Goal: Task Accomplishment & Management: Complete application form

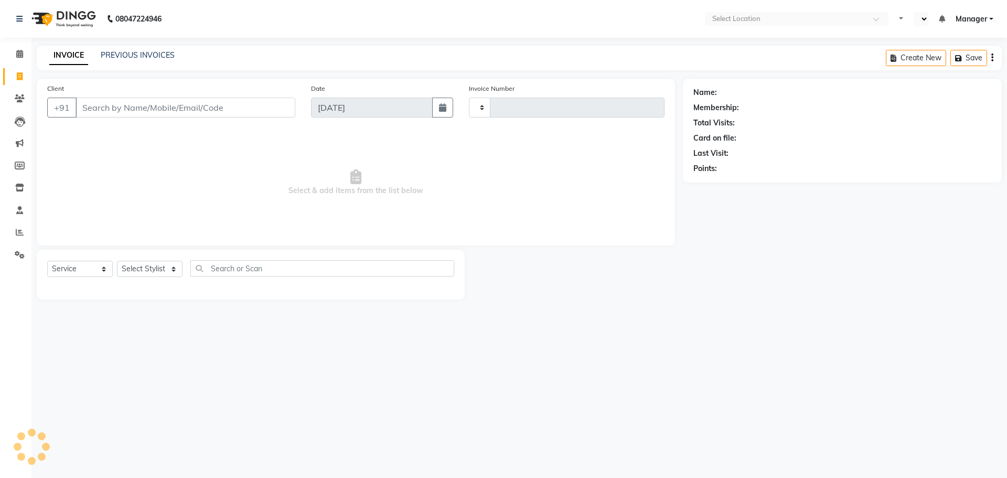
select select "service"
type input "3069"
select select "en"
select select "5768"
click at [127, 57] on link "PREVIOUS INVOICES" at bounding box center [138, 54] width 74 height 9
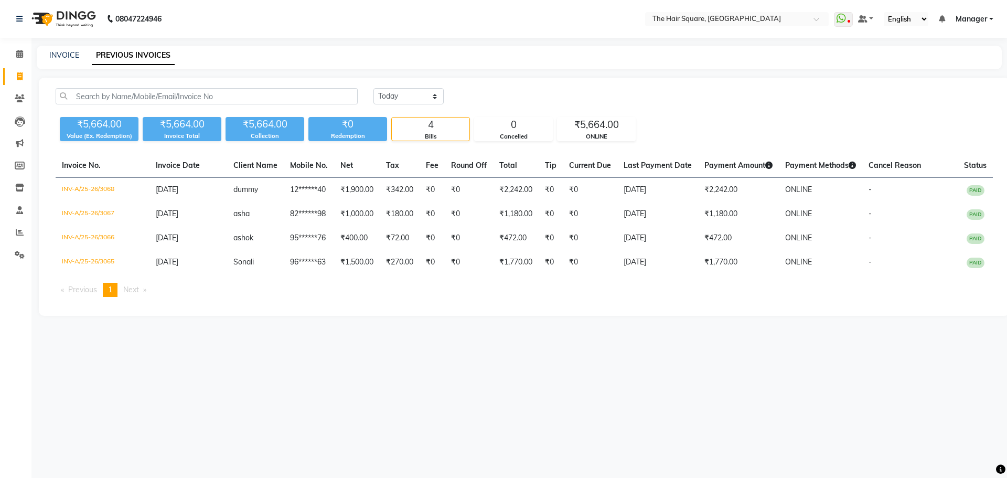
click at [5, 85] on li "Invoice" at bounding box center [15, 77] width 31 height 23
click at [17, 77] on icon at bounding box center [20, 76] width 6 height 8
select select "service"
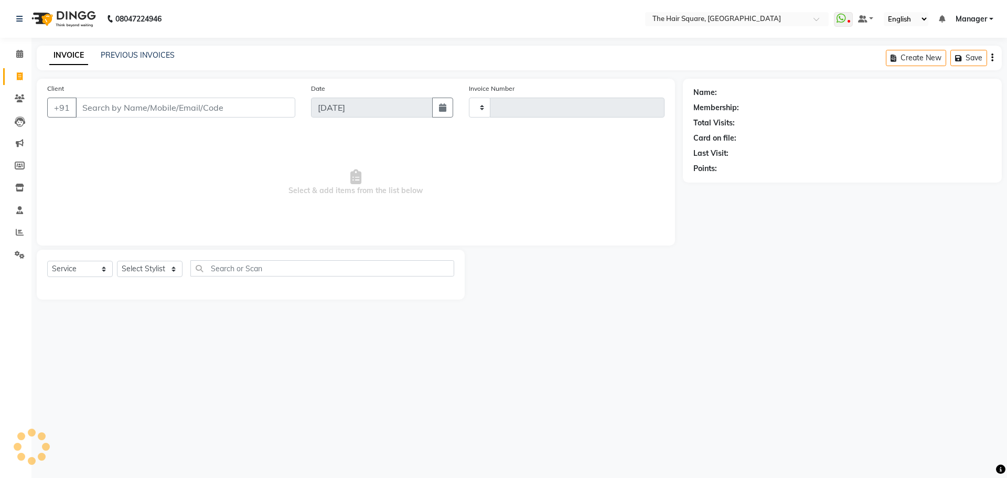
type input "3070"
select select "5768"
click at [171, 113] on input "Client" at bounding box center [186, 108] width 220 height 20
type input "123456789"
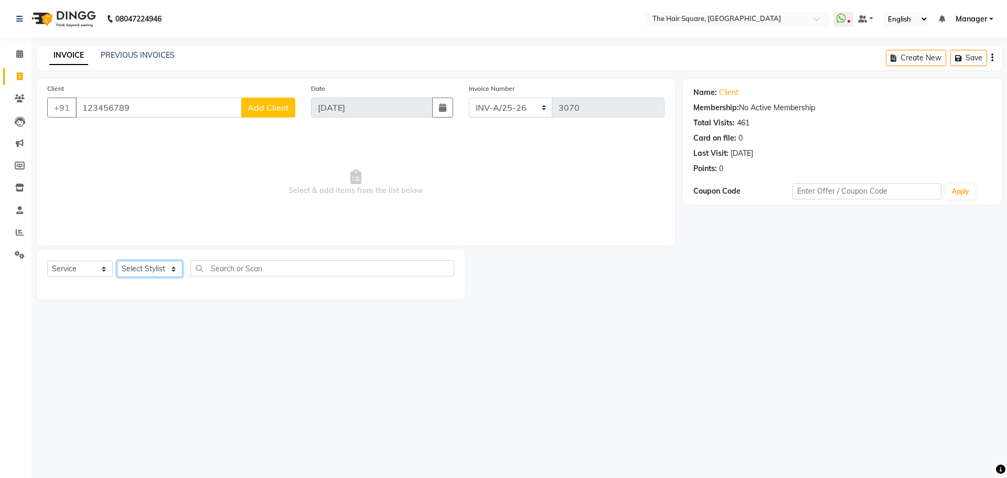
click at [167, 272] on select "Select Stylist Amit [PERSON_NAME] Dev Imran [PERSON_NAME] [PERSON_NAME] Manager…" at bounding box center [150, 269] width 66 height 16
select select "39369"
click at [117, 261] on select "Select Stylist Amit [PERSON_NAME] Dev Imran [PERSON_NAME] [PERSON_NAME] Manager…" at bounding box center [150, 269] width 66 height 16
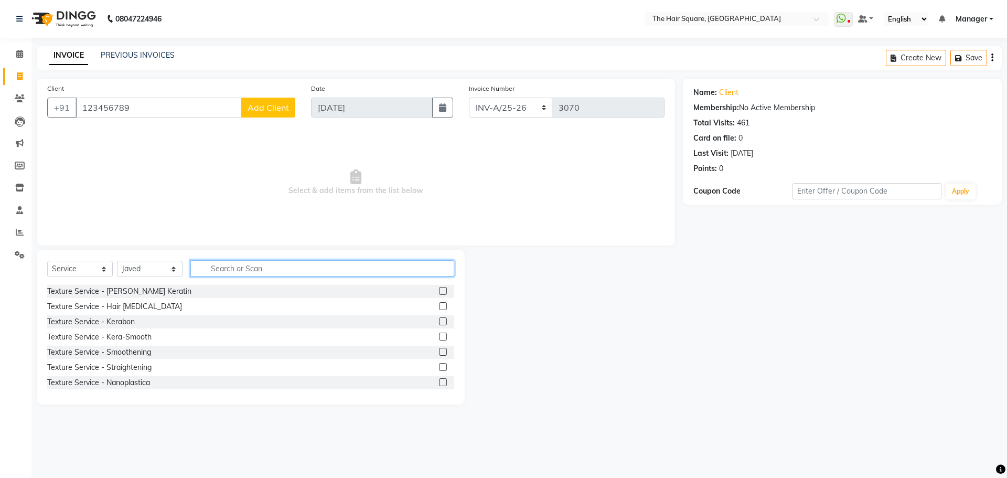
click at [229, 265] on input "text" at bounding box center [322, 268] width 264 height 16
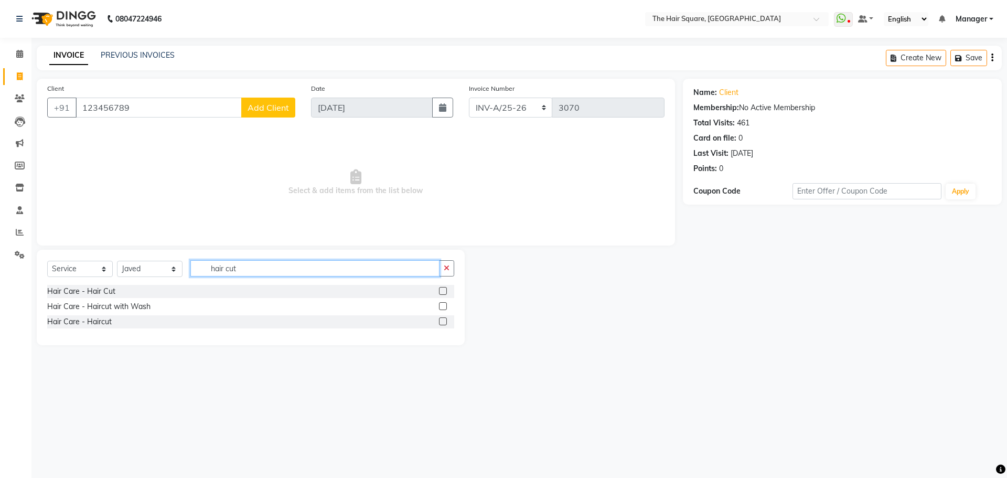
type input "hair cut"
click at [57, 322] on div "Hair Care - Haircut" at bounding box center [79, 321] width 65 height 11
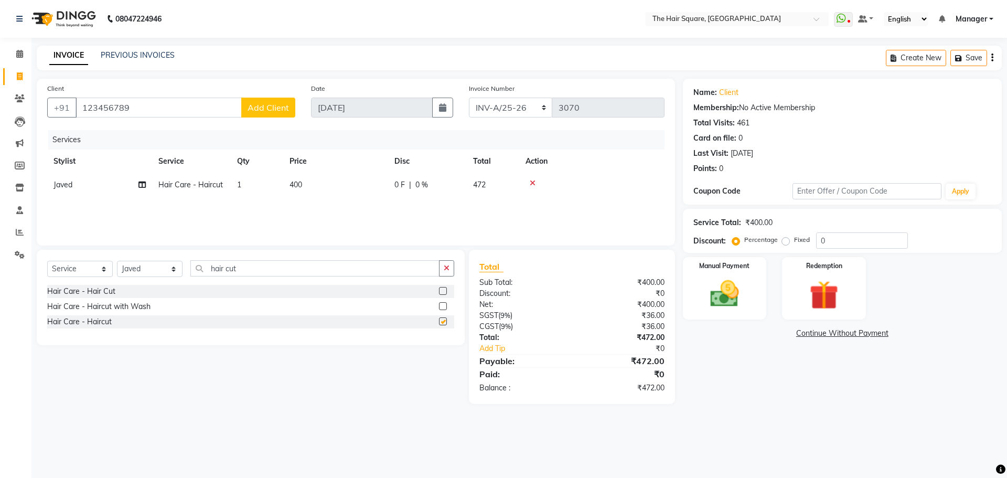
checkbox input "false"
click at [321, 269] on input "hair cut" at bounding box center [314, 268] width 249 height 16
drag, startPoint x: 321, startPoint y: 269, endPoint x: 109, endPoint y: 282, distance: 212.8
click at [111, 282] on div "Select Service Product Membership Package Voucher Prepaid Gift Card Select Styl…" at bounding box center [250, 272] width 407 height 25
type input "beard"
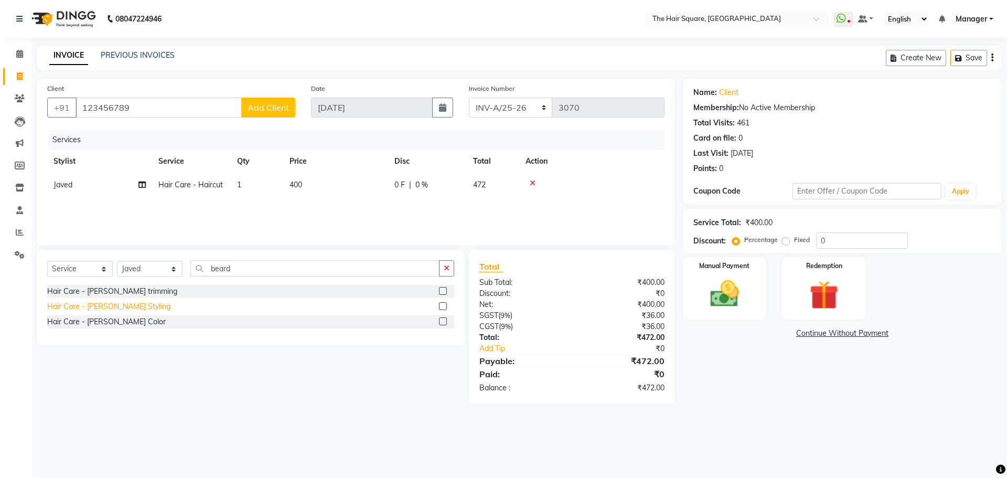
click at [116, 305] on div "Hair Care - [PERSON_NAME] Styling" at bounding box center [108, 306] width 123 height 11
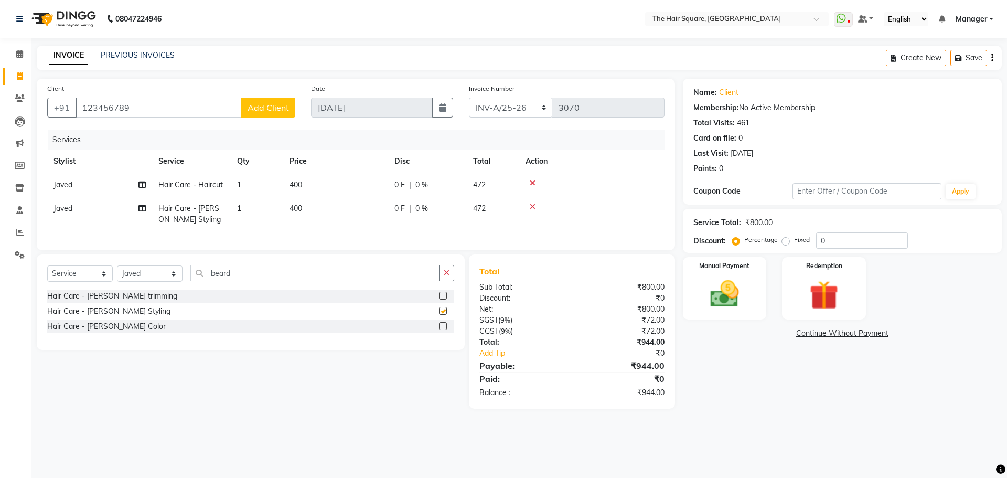
checkbox input "false"
click at [749, 313] on div "Manual Payment" at bounding box center [724, 288] width 87 height 65
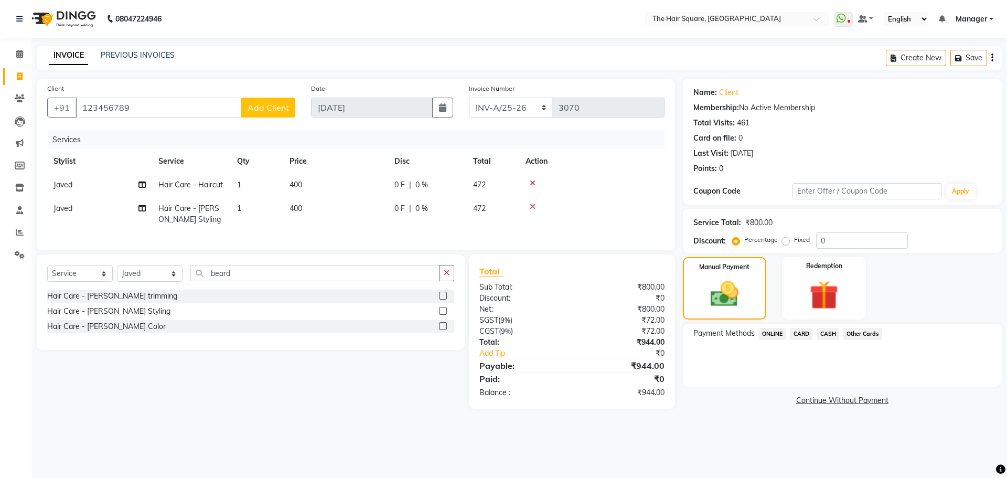
click at [761, 330] on span "ONLINE" at bounding box center [772, 334] width 27 height 12
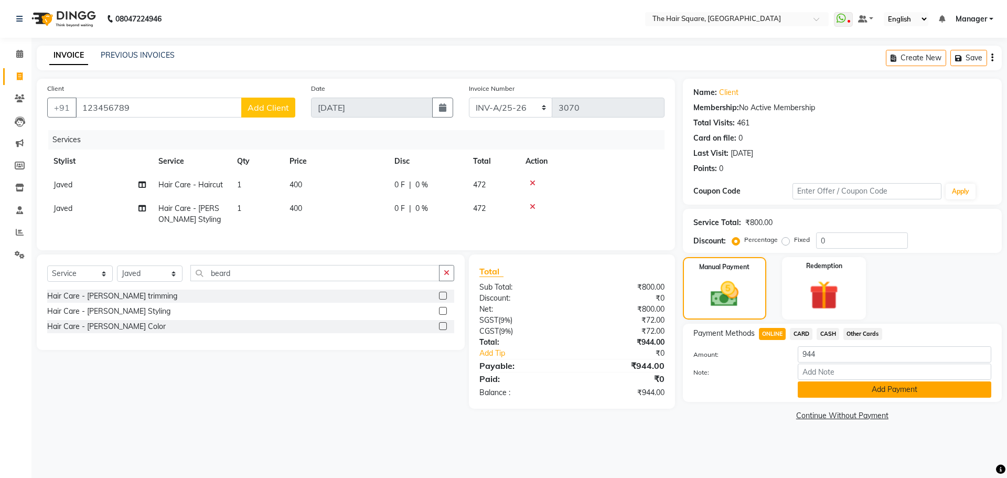
click at [917, 388] on button "Add Payment" at bounding box center [895, 389] width 194 height 16
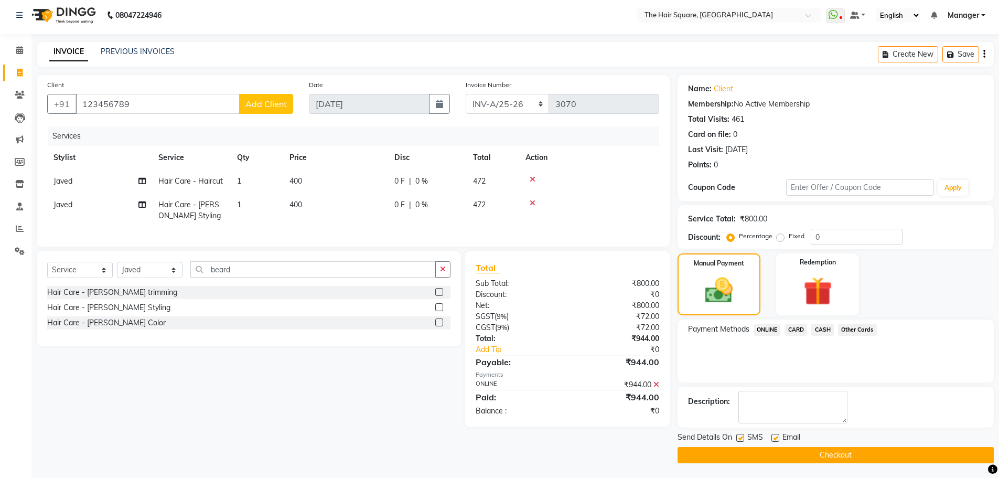
scroll to position [5, 0]
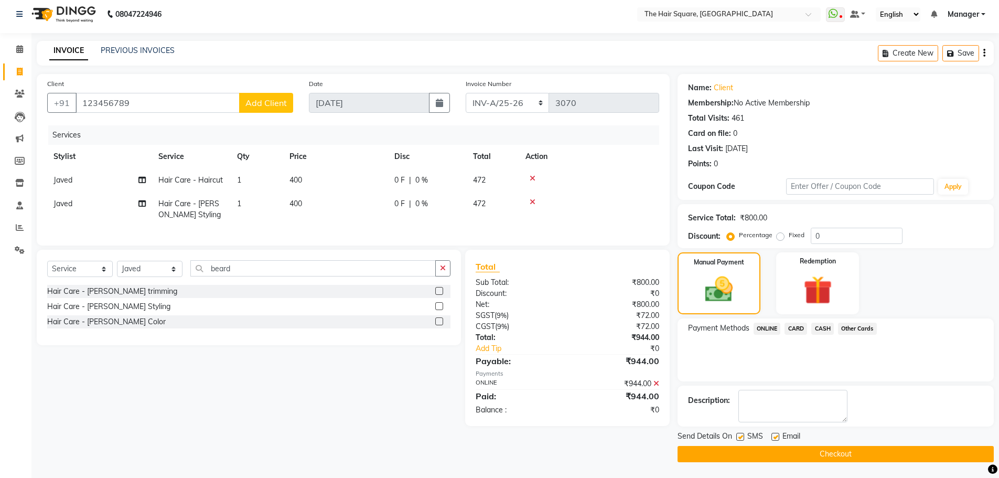
click at [737, 435] on label at bounding box center [740, 437] width 8 height 8
click at [737, 435] on input "checkbox" at bounding box center [739, 437] width 7 height 7
checkbox input "false"
click at [776, 436] on label at bounding box center [775, 437] width 8 height 8
click at [776, 436] on input "checkbox" at bounding box center [774, 437] width 7 height 7
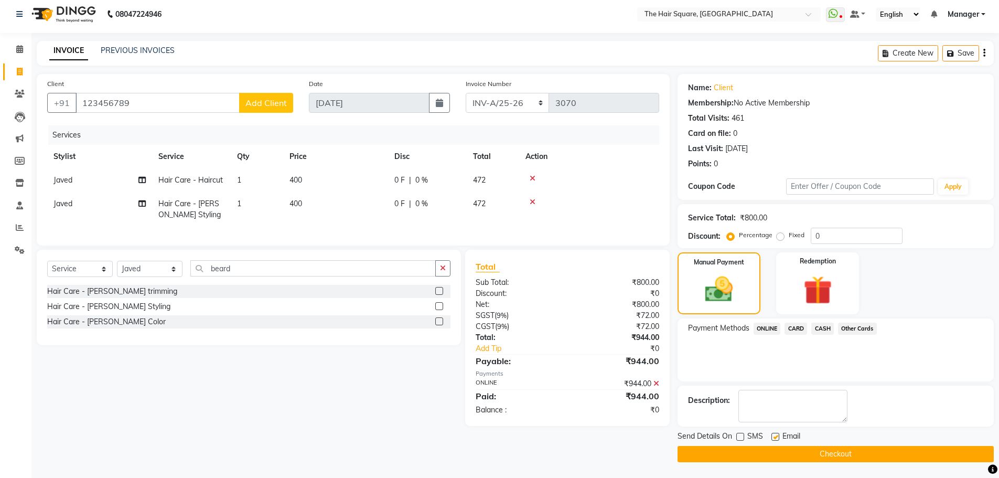
checkbox input "false"
click at [787, 467] on main "INVOICE PREVIOUS INVOICES Create New Save Client [PHONE_NUMBER] Add Client Date…" at bounding box center [515, 259] width 968 height 437
click at [789, 446] on button "Checkout" at bounding box center [836, 454] width 316 height 16
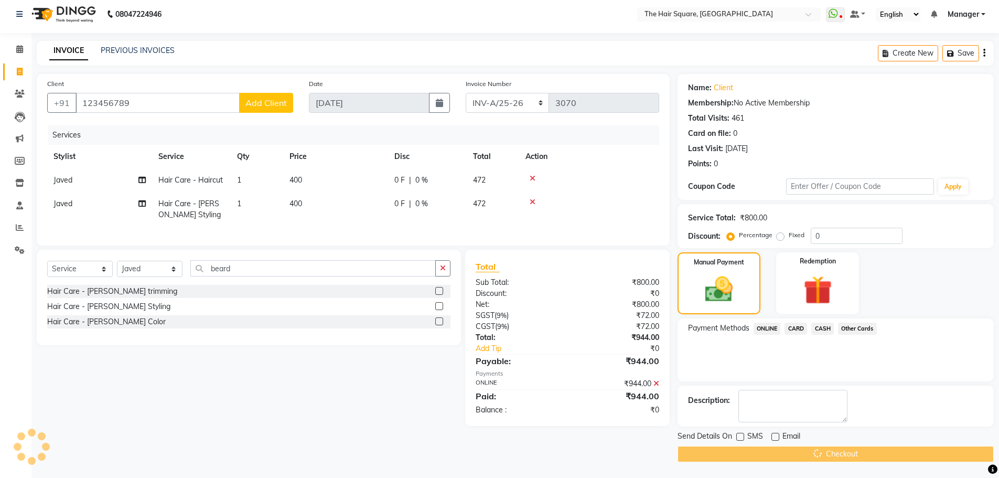
click at [790, 465] on main "INVOICE PREVIOUS INVOICES Create New Save Client [PHONE_NUMBER] Add Client Date…" at bounding box center [515, 259] width 968 height 437
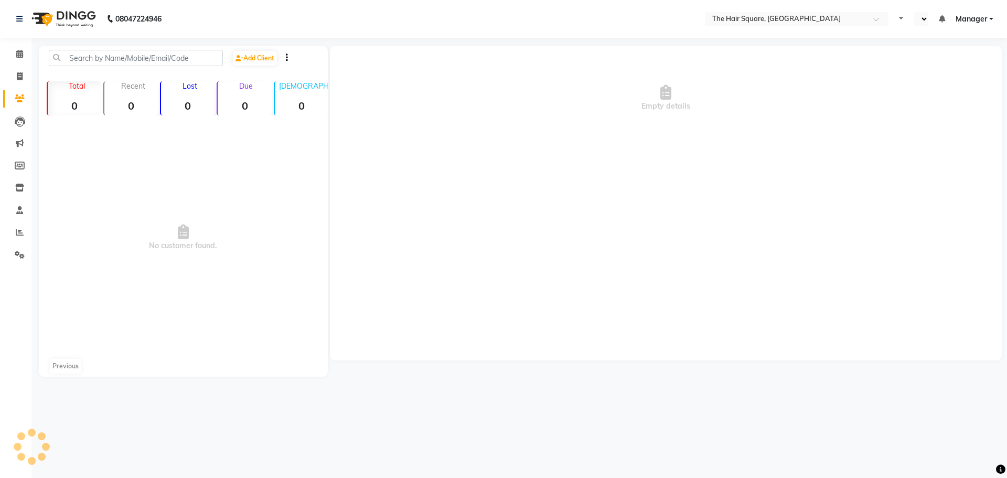
select select "en"
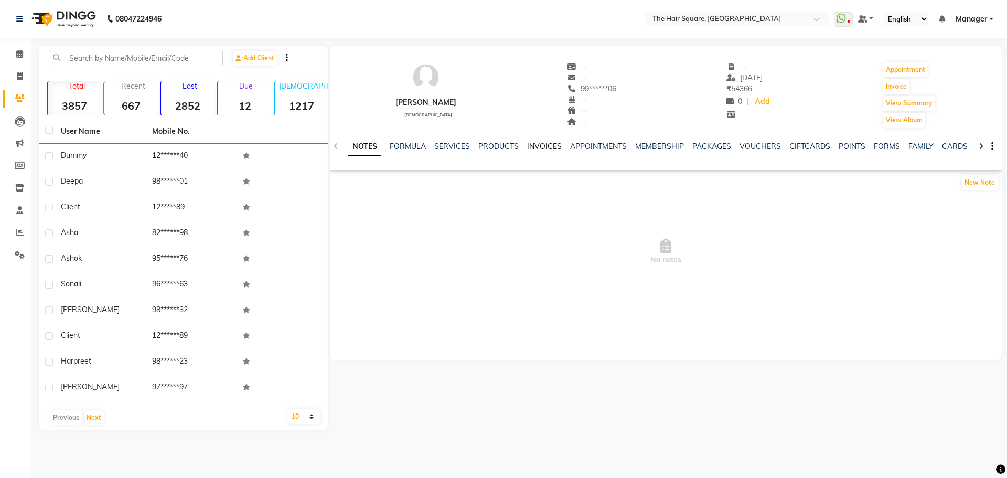
click at [545, 144] on link "INVOICES" at bounding box center [544, 146] width 35 height 9
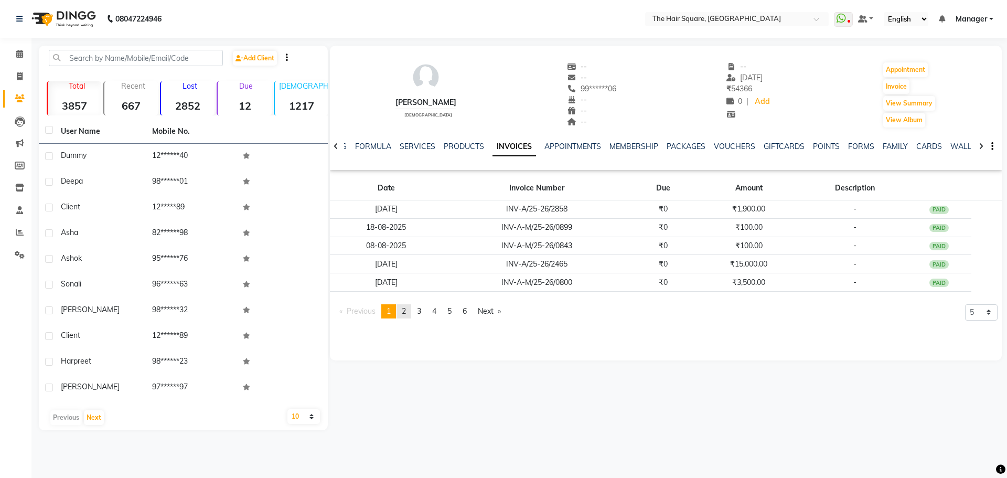
click at [404, 315] on span "2" at bounding box center [404, 310] width 4 height 9
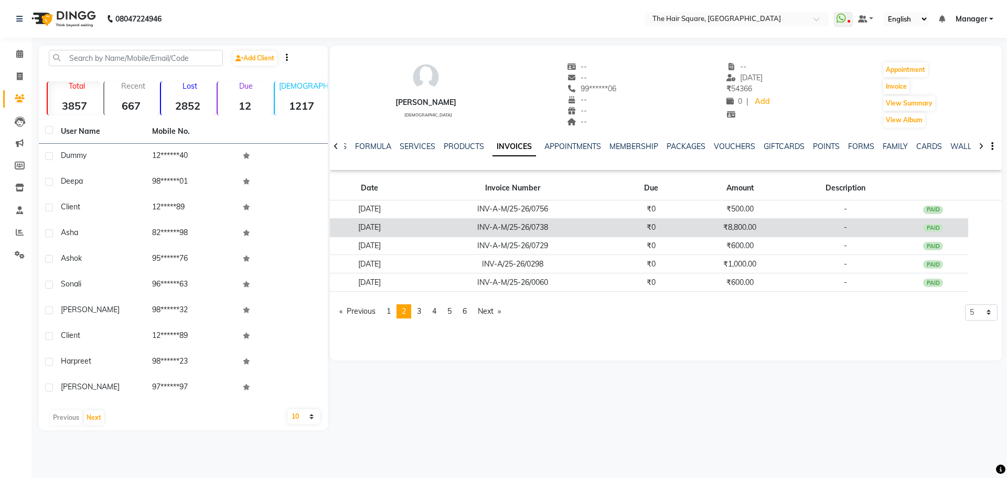
click at [711, 232] on td "₹8,800.00" at bounding box center [740, 227] width 106 height 18
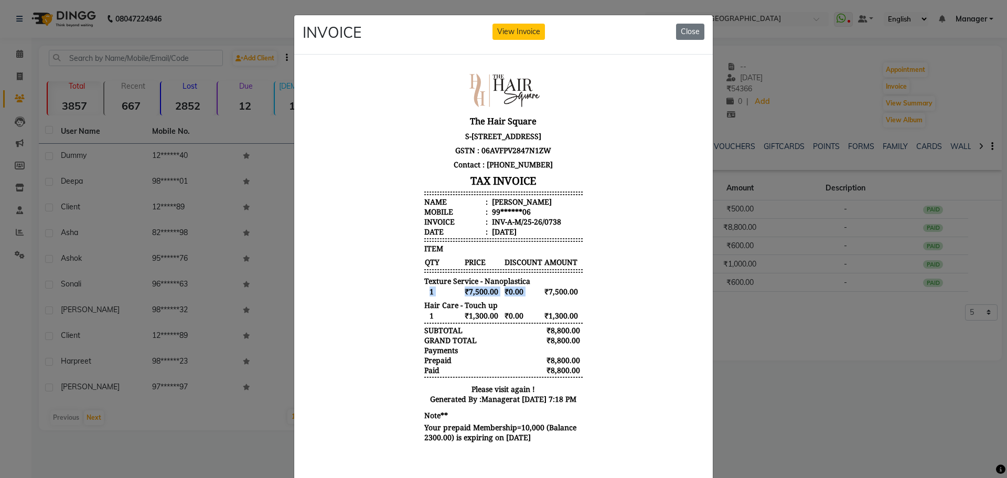
drag, startPoint x: 536, startPoint y: 310, endPoint x: 560, endPoint y: 304, distance: 24.9
click at [560, 304] on div "The Hair Square S-246 2nd Floor ambience Mall NH-8, Ambience Island, DLF Phase …" at bounding box center [503, 257] width 167 height 381
click at [682, 28] on button "Close" at bounding box center [690, 32] width 28 height 16
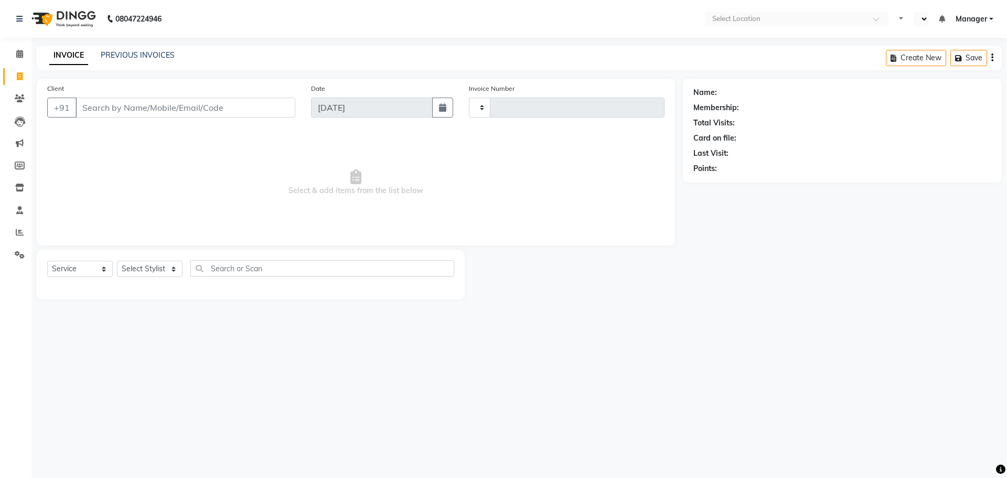
select select "service"
type input "3071"
select select "en"
select select "5768"
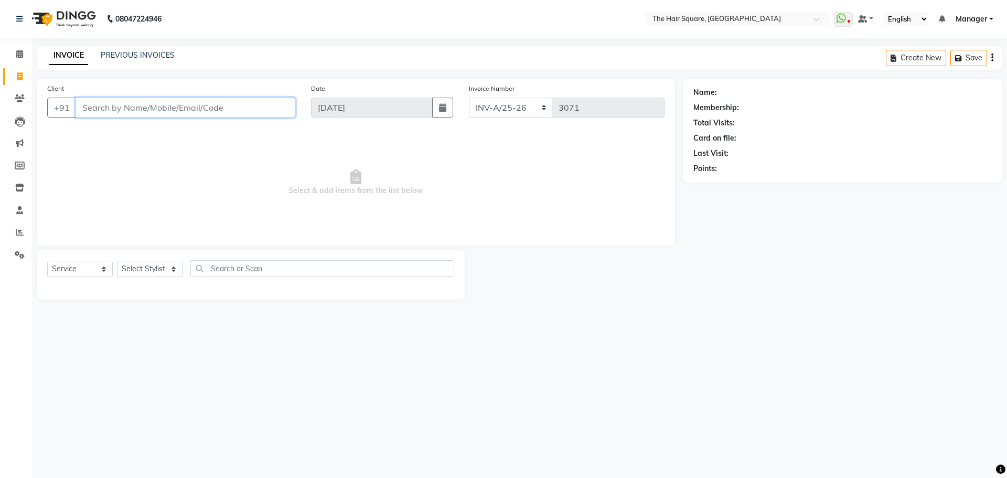
click at [153, 116] on input "Client" at bounding box center [186, 108] width 220 height 20
drag, startPoint x: 152, startPoint y: 110, endPoint x: 107, endPoint y: 57, distance: 69.2
click at [151, 110] on input "Client" at bounding box center [186, 108] width 220 height 20
type input "123456789"
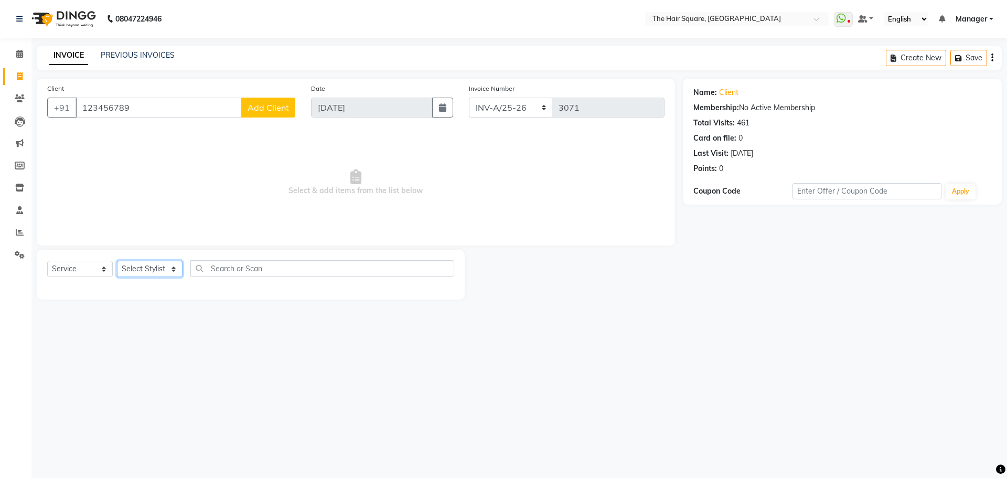
click at [142, 276] on select "Select Stylist Amit [PERSON_NAME] Dev Imran [PERSON_NAME] [PERSON_NAME] Manager…" at bounding box center [150, 269] width 66 height 16
select select "39370"
click at [117, 261] on select "Select Stylist Amit [PERSON_NAME] Dev Imran [PERSON_NAME] [PERSON_NAME] Manager…" at bounding box center [150, 269] width 66 height 16
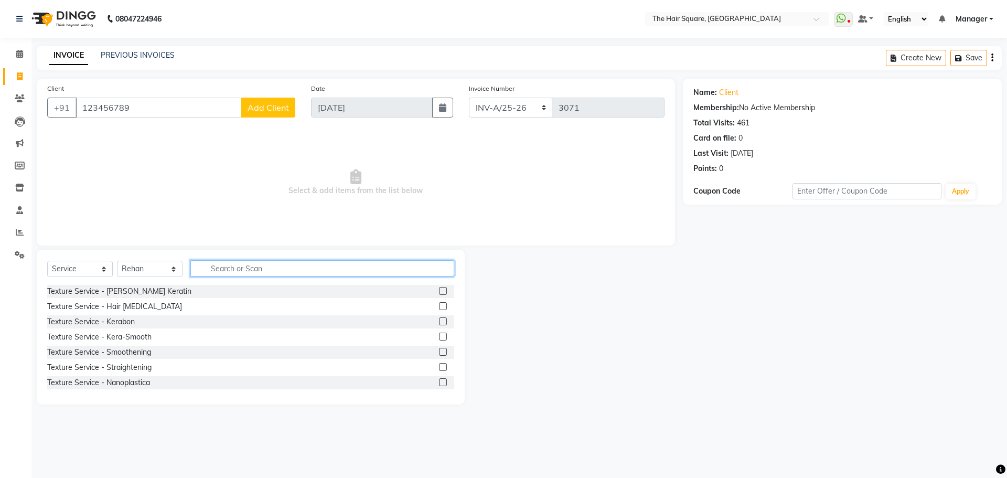
click at [224, 269] on input "text" at bounding box center [322, 268] width 264 height 16
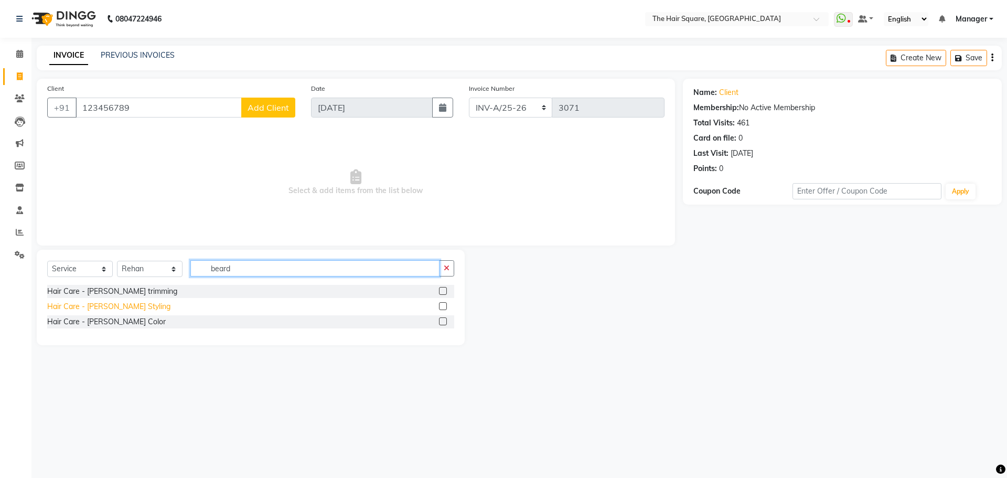
type input "beard"
click at [88, 308] on div "Hair Care - [PERSON_NAME] Styling" at bounding box center [108, 306] width 123 height 11
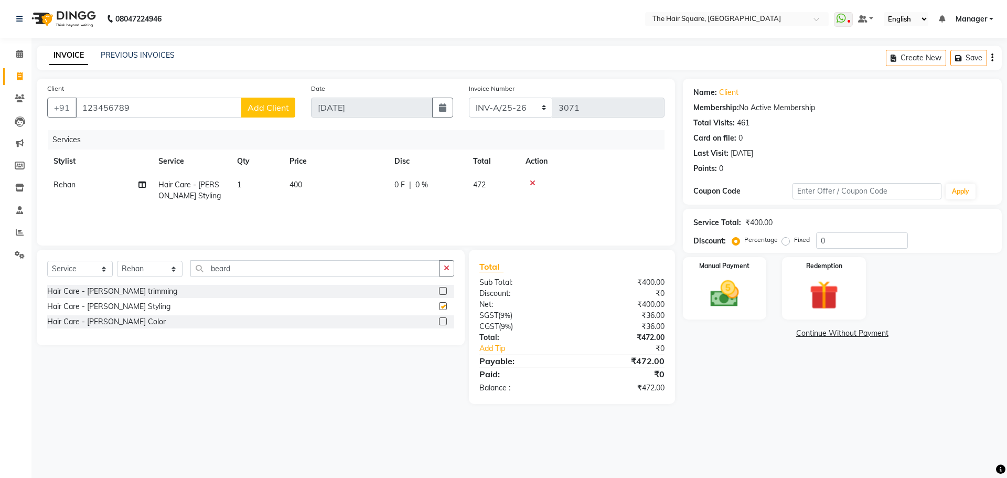
checkbox input "false"
click at [701, 305] on img at bounding box center [724, 293] width 49 height 35
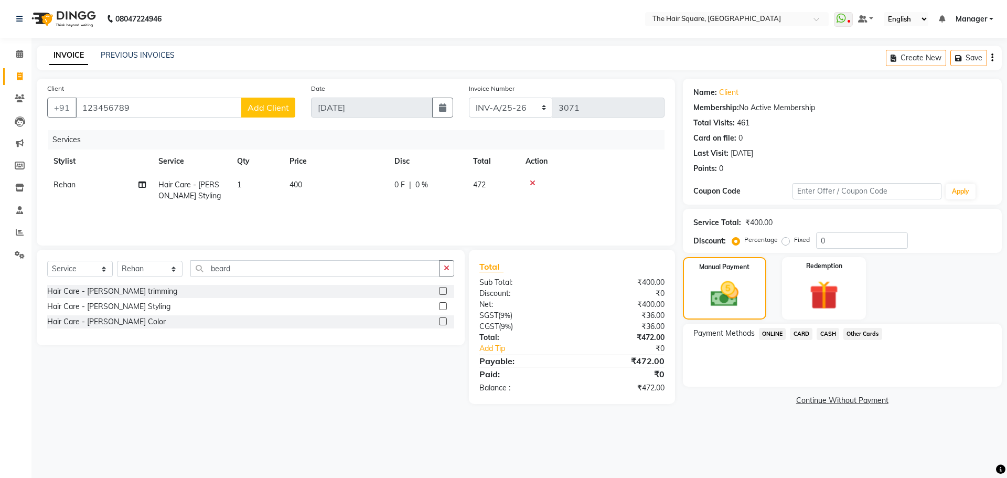
click at [740, 337] on span "Payment Methods" at bounding box center [723, 333] width 61 height 11
click at [770, 338] on span "ONLINE" at bounding box center [772, 334] width 27 height 12
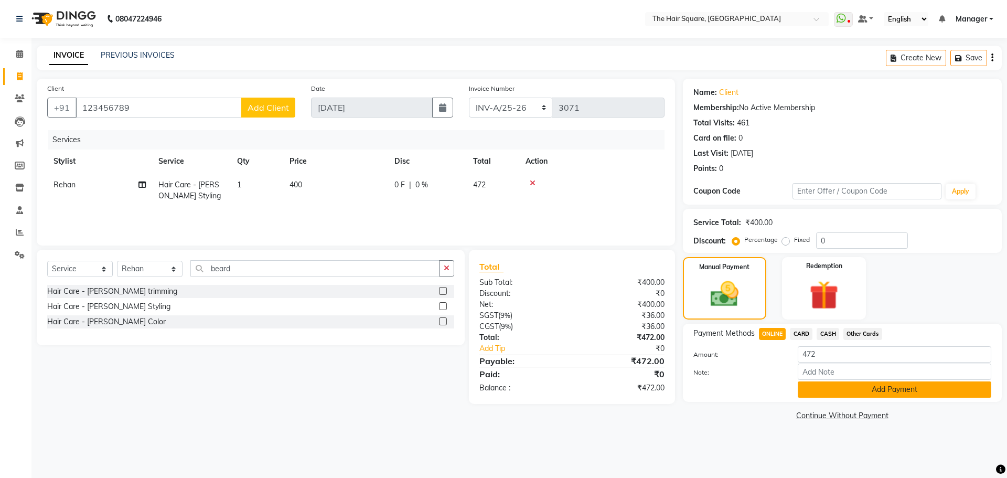
click at [833, 388] on button "Add Payment" at bounding box center [895, 389] width 194 height 16
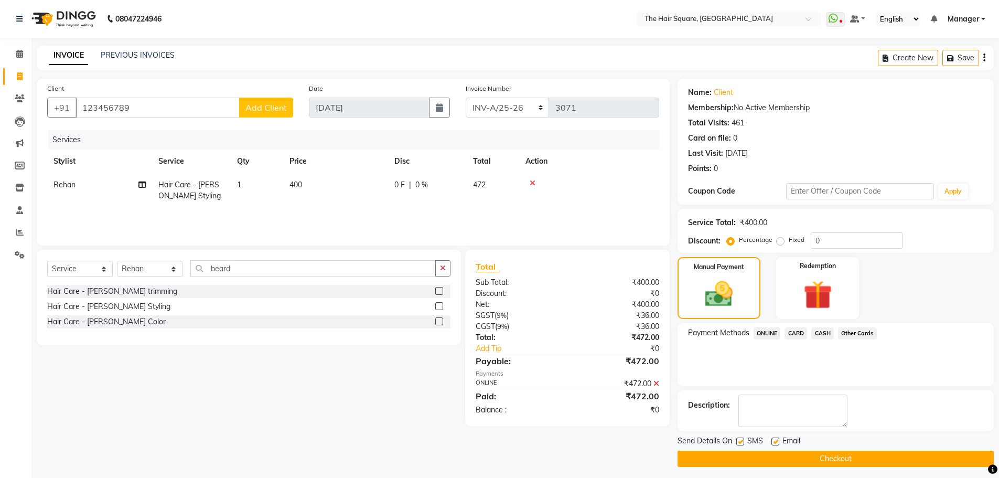
click at [739, 443] on label at bounding box center [740, 441] width 8 height 8
click at [739, 443] on input "checkbox" at bounding box center [739, 441] width 7 height 7
checkbox input "false"
click at [774, 443] on label at bounding box center [775, 441] width 8 height 8
click at [774, 443] on input "checkbox" at bounding box center [774, 441] width 7 height 7
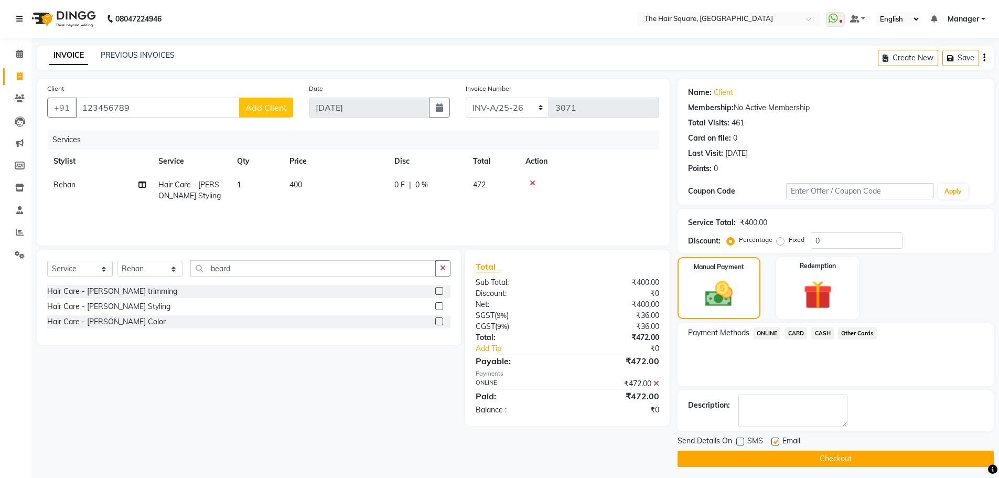
checkbox input "false"
click at [740, 457] on button "Checkout" at bounding box center [836, 458] width 316 height 16
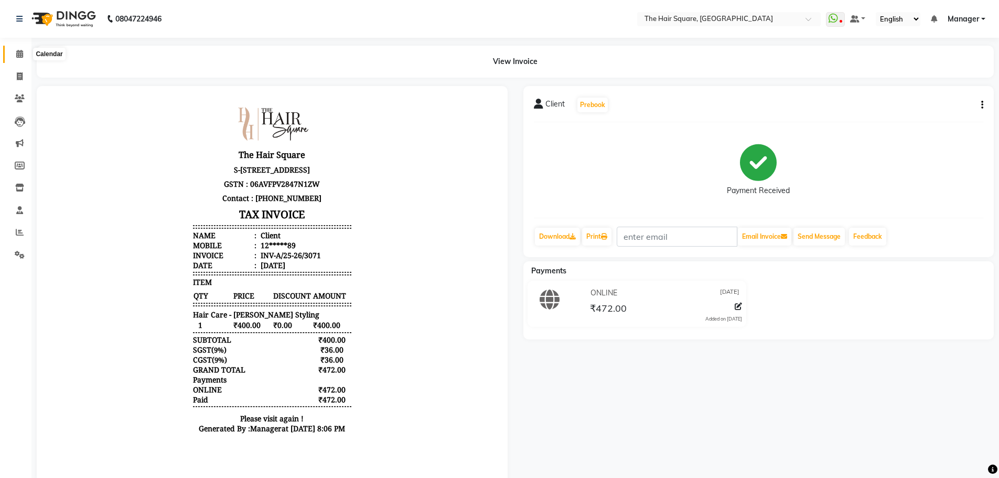
click at [18, 55] on icon at bounding box center [19, 54] width 7 height 8
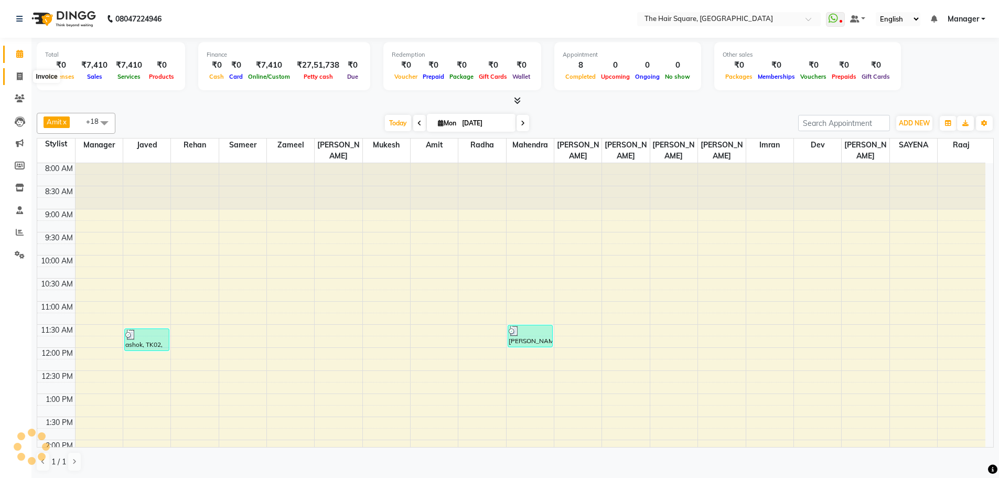
click at [18, 73] on icon at bounding box center [20, 76] width 6 height 8
select select "service"
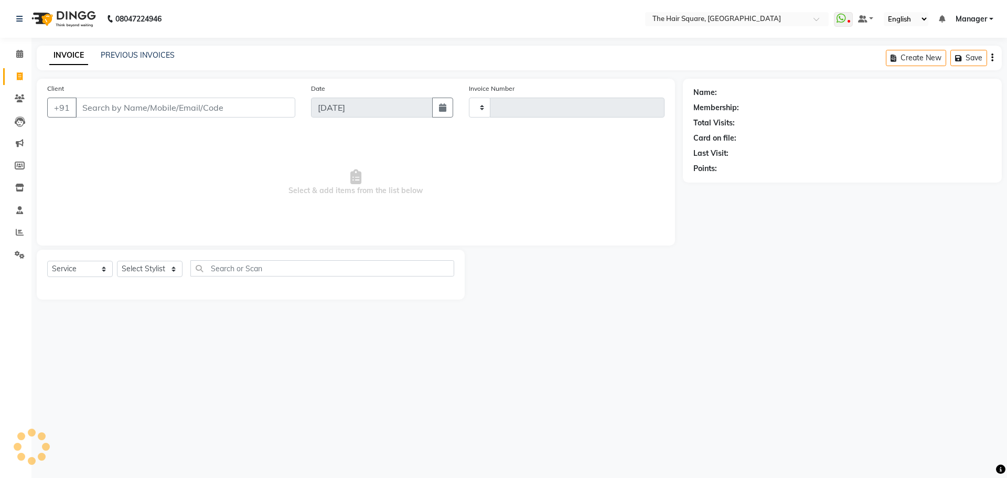
type input "3072"
select select "5768"
click at [16, 50] on icon at bounding box center [19, 54] width 7 height 8
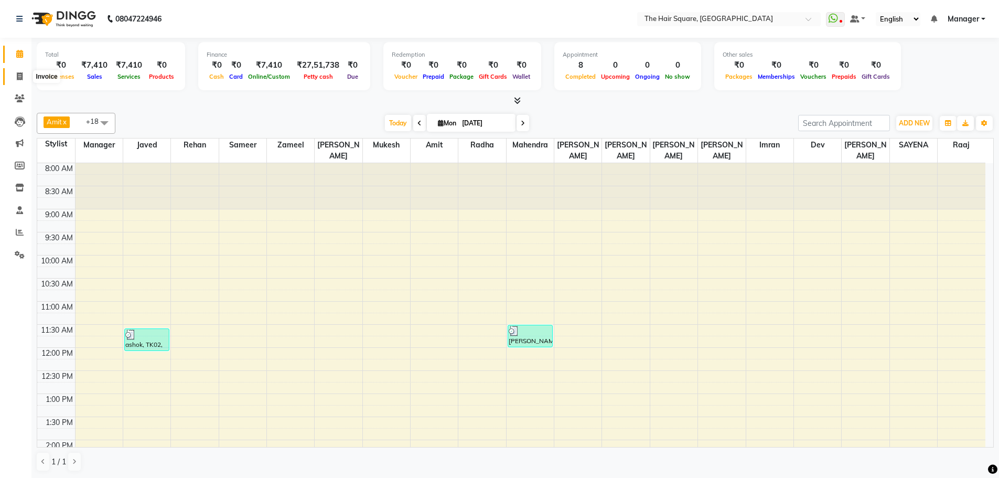
click at [18, 81] on span at bounding box center [19, 77] width 18 height 12
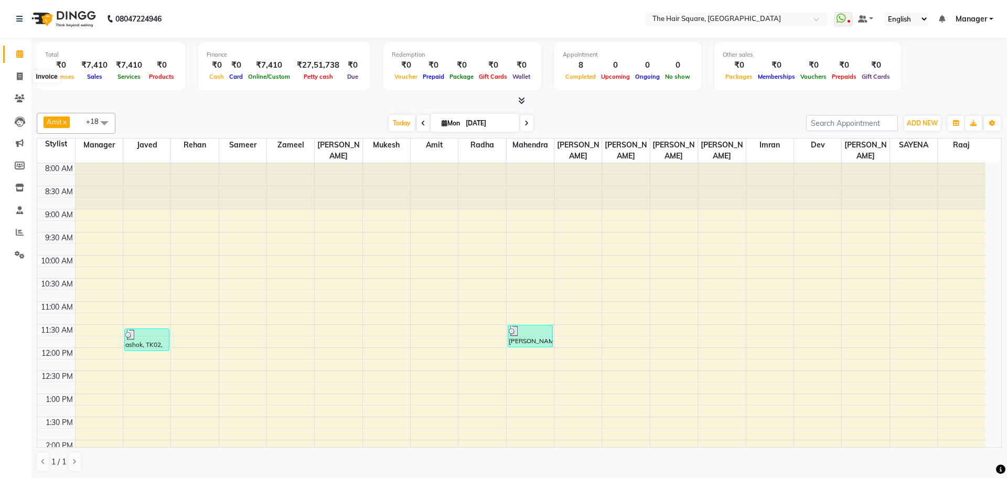
select select "service"
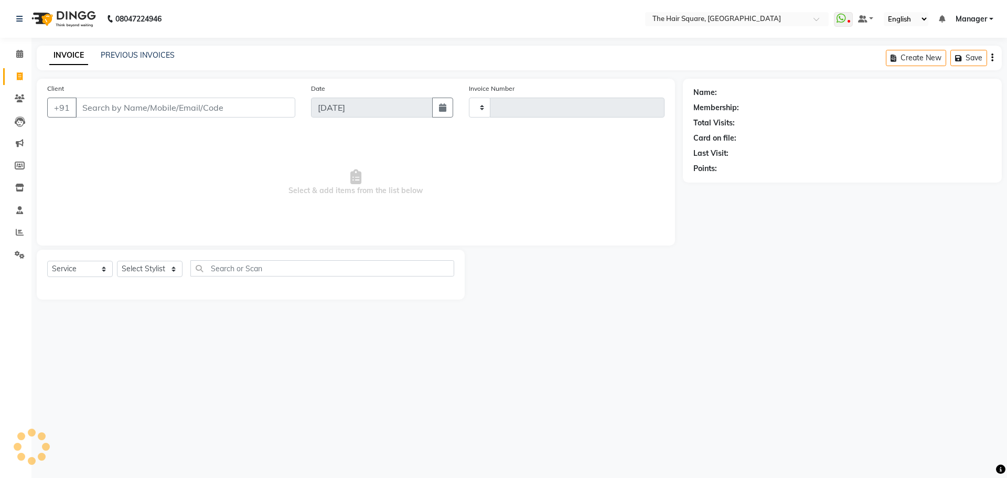
type input "3072"
select select "5768"
click at [478, 341] on div "08047224946 Select Location × The Hair Square, Ambience Island WhatsApp Status …" at bounding box center [503, 239] width 1007 height 478
drag, startPoint x: 201, startPoint y: 110, endPoint x: 496, endPoint y: 342, distance: 375.3
click at [203, 113] on input "Client" at bounding box center [186, 108] width 220 height 20
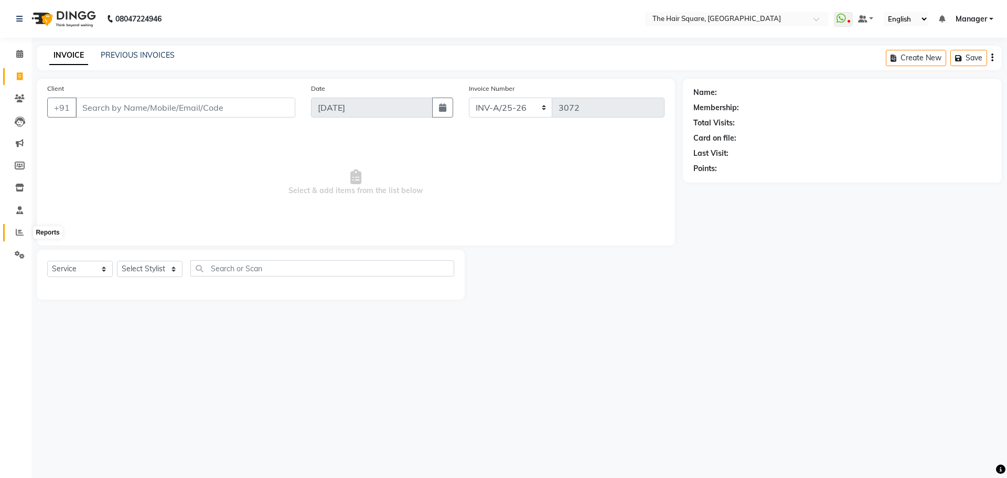
click at [18, 235] on icon at bounding box center [20, 232] width 8 height 8
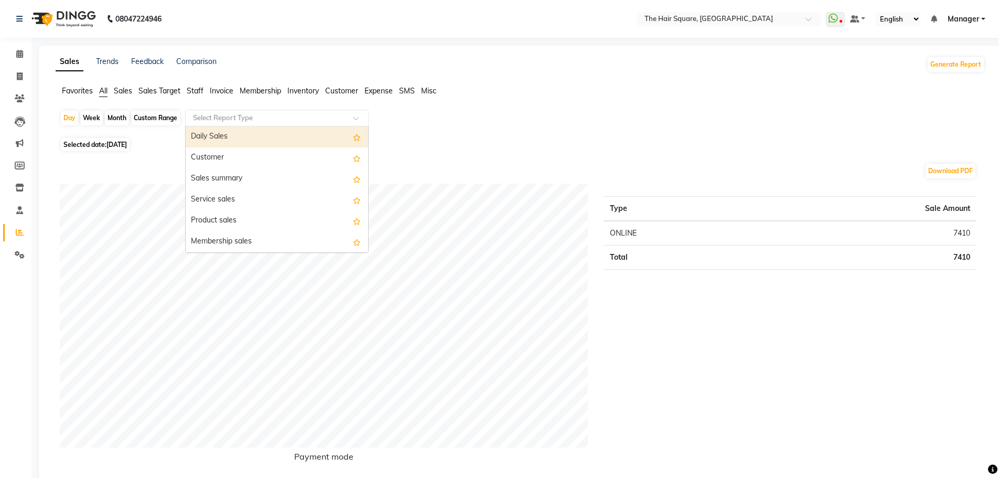
drag, startPoint x: 216, startPoint y: 119, endPoint x: 220, endPoint y: 116, distance: 5.4
click at [217, 117] on input "text" at bounding box center [266, 118] width 151 height 10
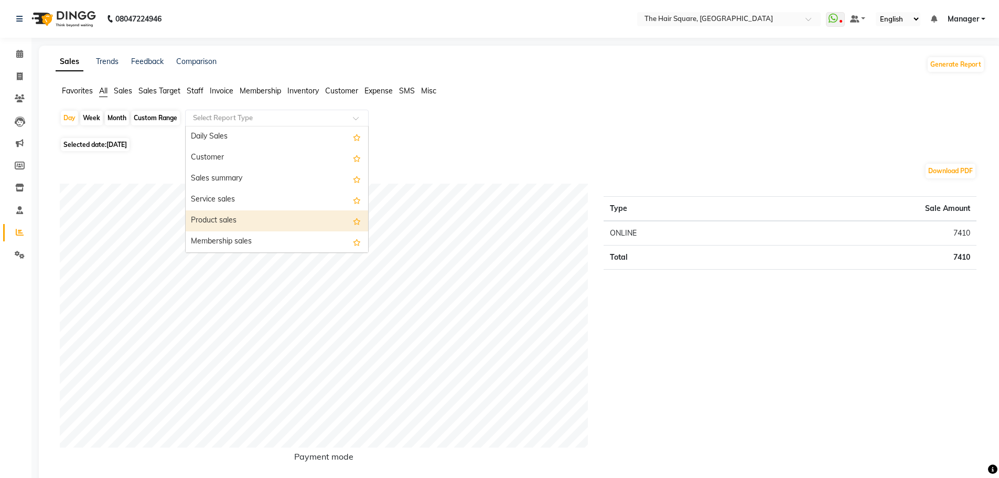
click at [221, 220] on div "Product sales" at bounding box center [277, 220] width 182 height 21
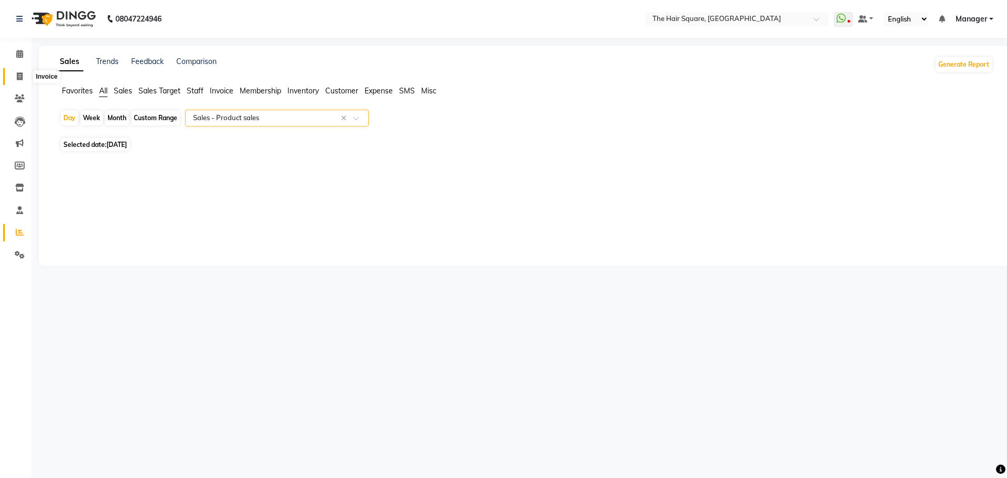
click at [20, 77] on icon at bounding box center [20, 76] width 6 height 8
select select "service"
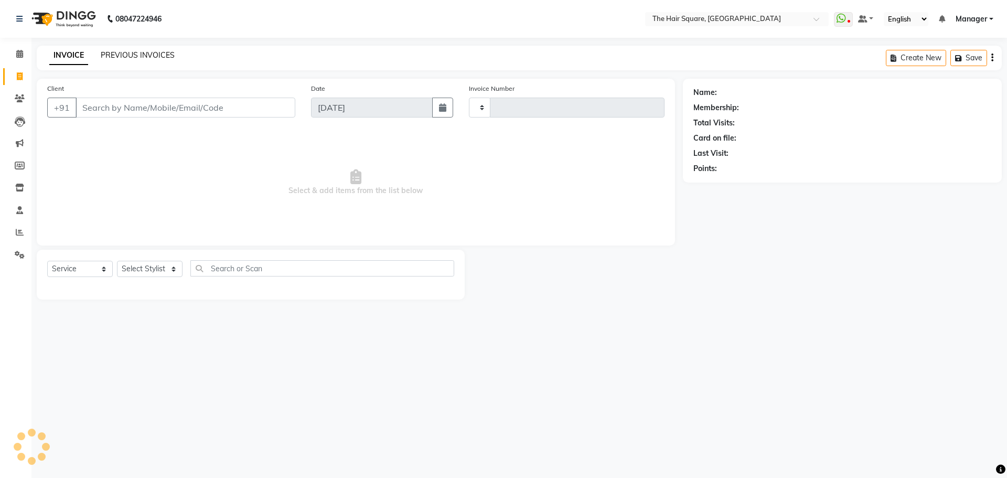
type input "3072"
select select "5768"
click at [156, 57] on link "PREVIOUS INVOICES" at bounding box center [138, 54] width 74 height 9
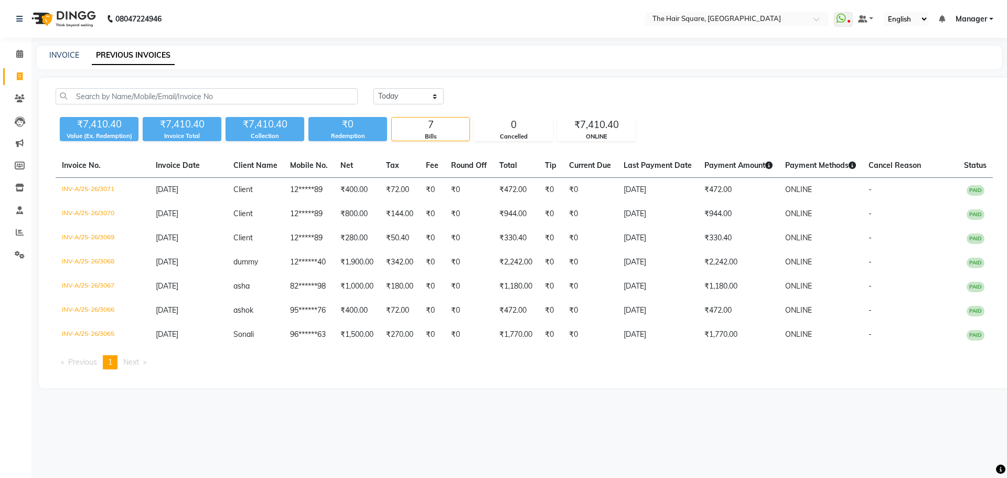
drag, startPoint x: 6, startPoint y: 67, endPoint x: 7, endPoint y: 73, distance: 6.4
click at [6, 67] on li "Invoice" at bounding box center [15, 77] width 31 height 23
click at [8, 75] on link "Invoice" at bounding box center [15, 76] width 25 height 17
select select "service"
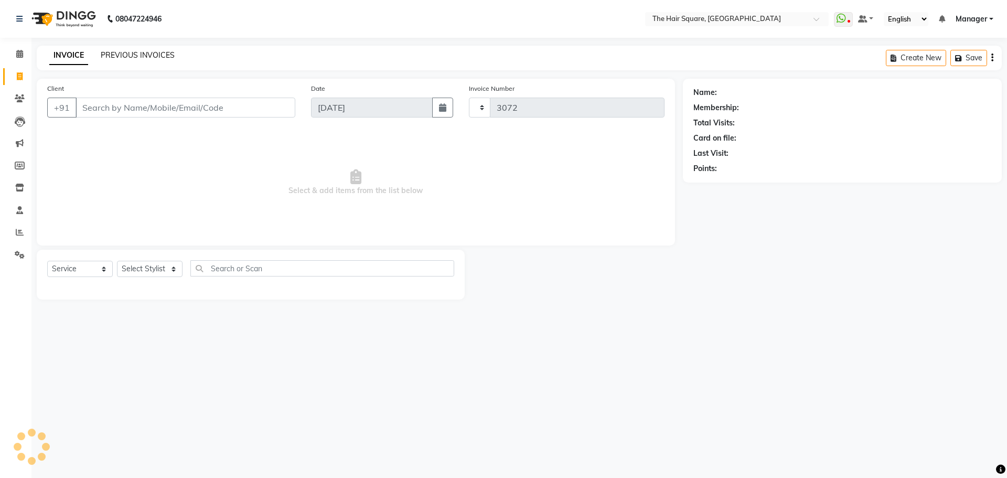
click at [125, 56] on link "PREVIOUS INVOICES" at bounding box center [138, 54] width 74 height 9
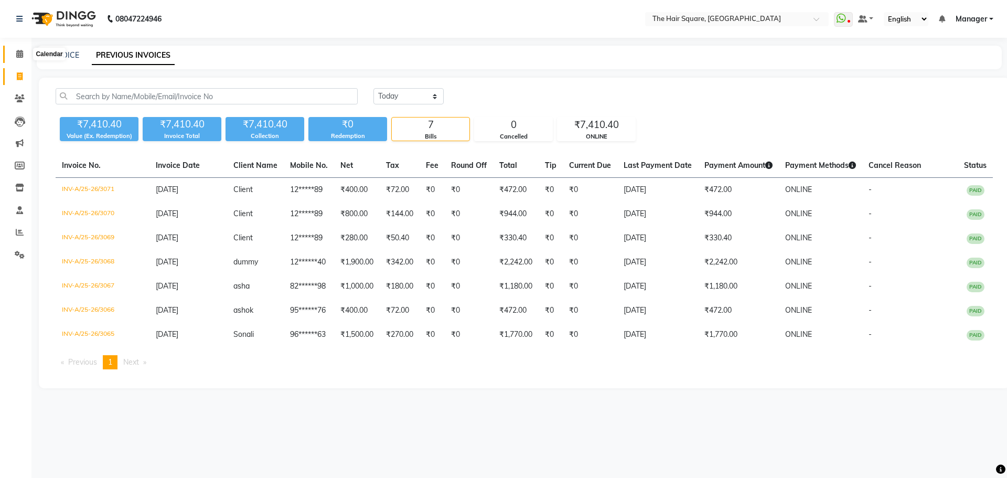
click at [20, 51] on icon at bounding box center [19, 54] width 7 height 8
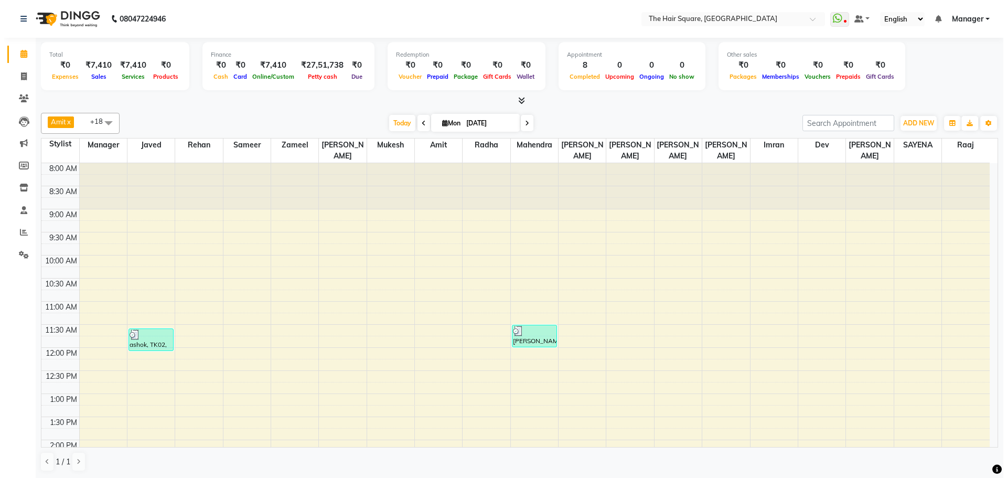
scroll to position [52, 0]
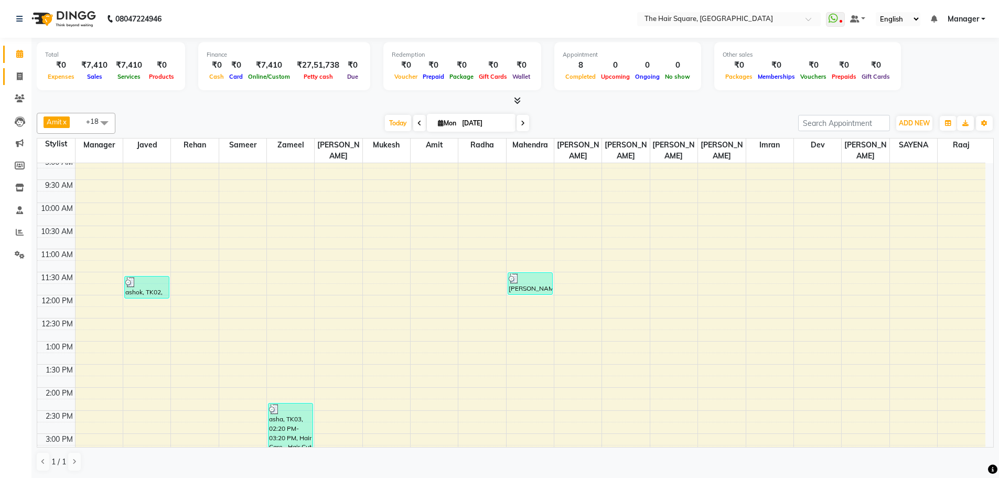
click at [17, 74] on icon at bounding box center [20, 76] width 6 height 8
select select "service"
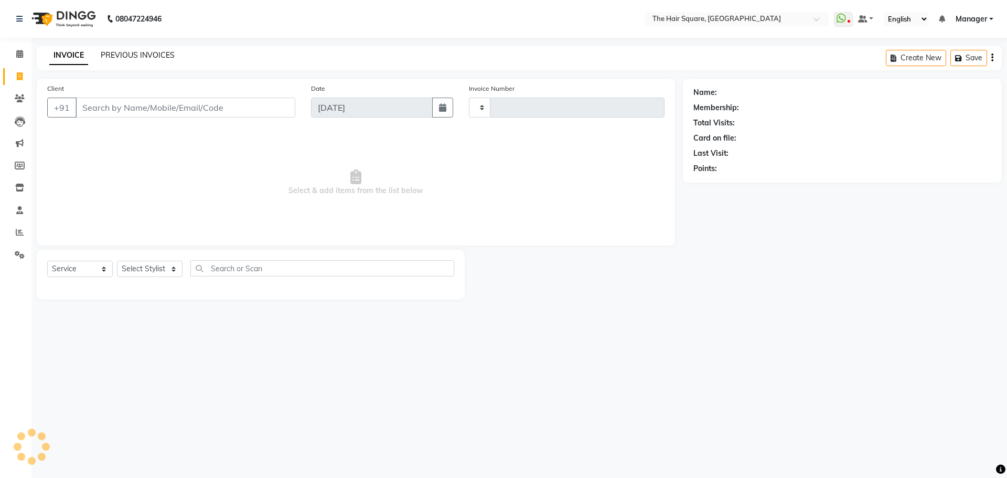
type input "3072"
select select "5768"
click at [153, 55] on link "PREVIOUS INVOICES" at bounding box center [138, 54] width 74 height 9
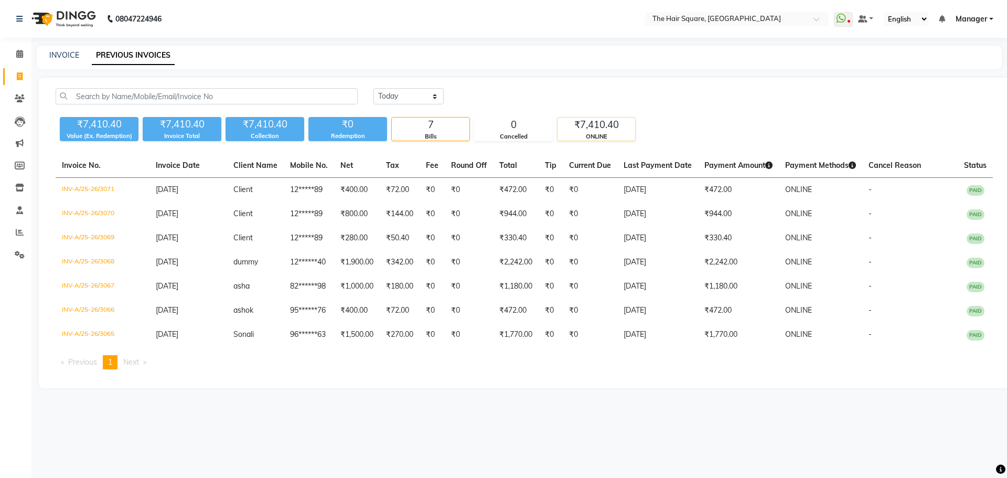
click at [602, 134] on div "ONLINE" at bounding box center [596, 136] width 78 height 9
